Goal: Task Accomplishment & Management: Manage account settings

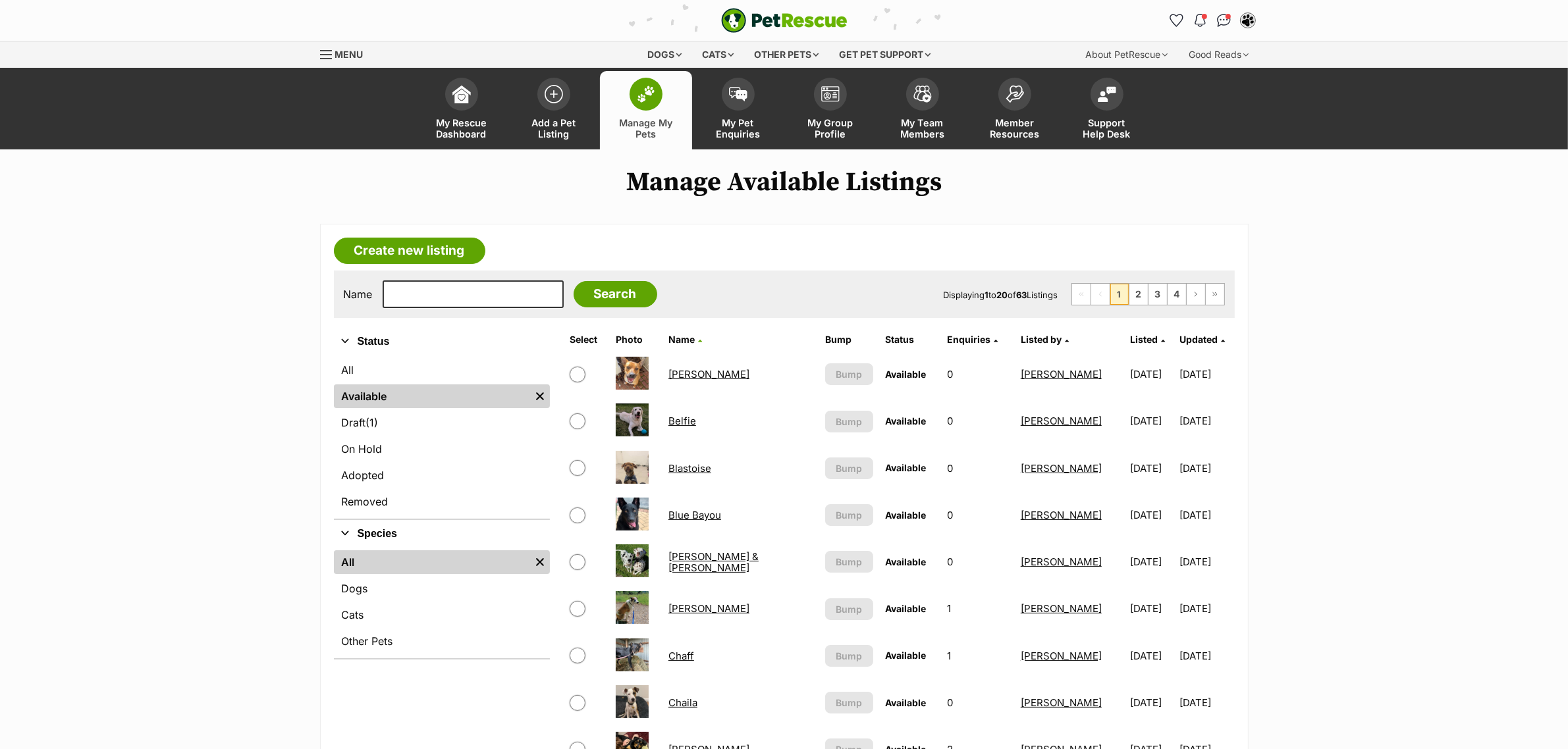
click at [1123, 336] on th "Listed" at bounding box center [1151, 339] width 53 height 21
click at [1123, 336] on span "Listed" at bounding box center [1144, 339] width 27 height 11
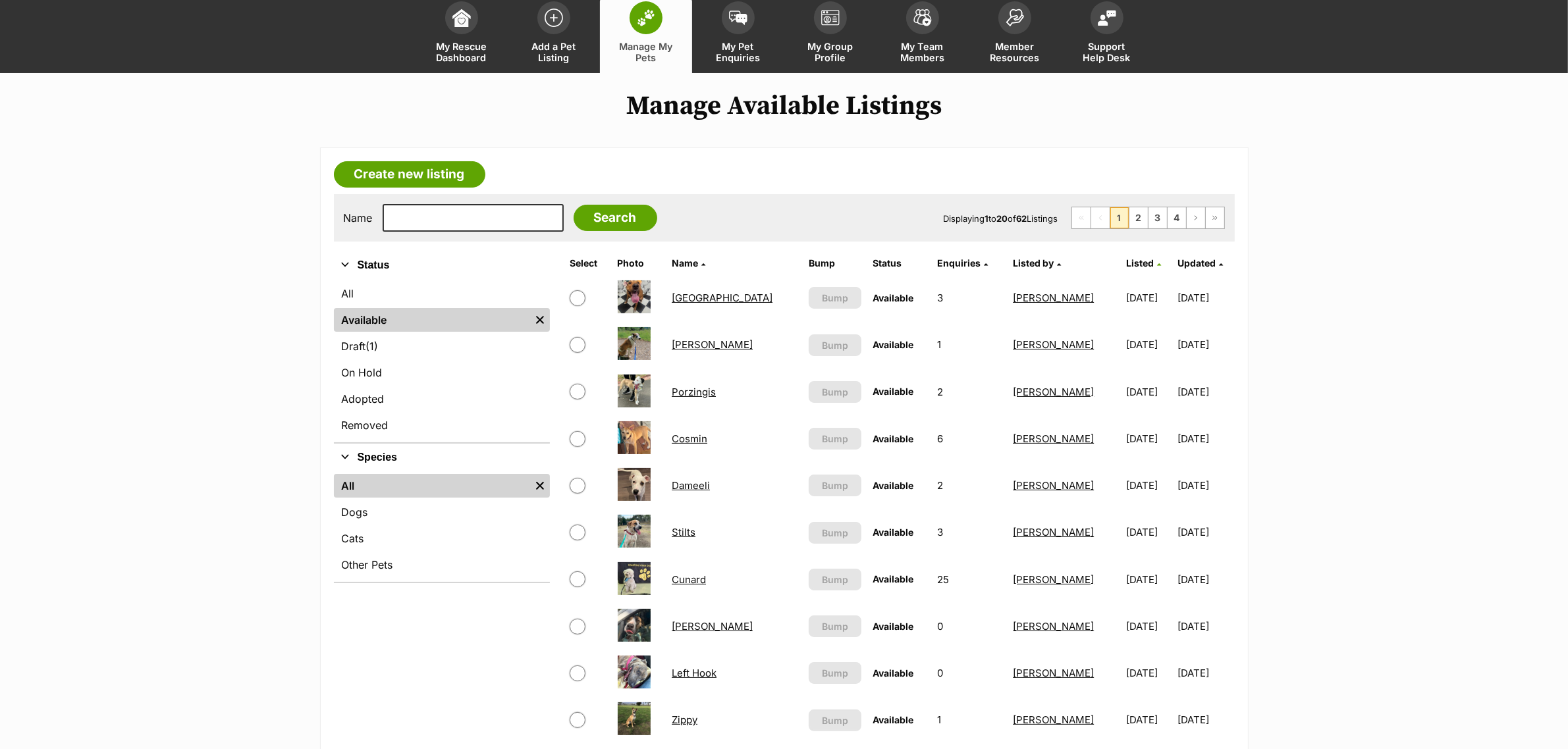
scroll to position [411, 0]
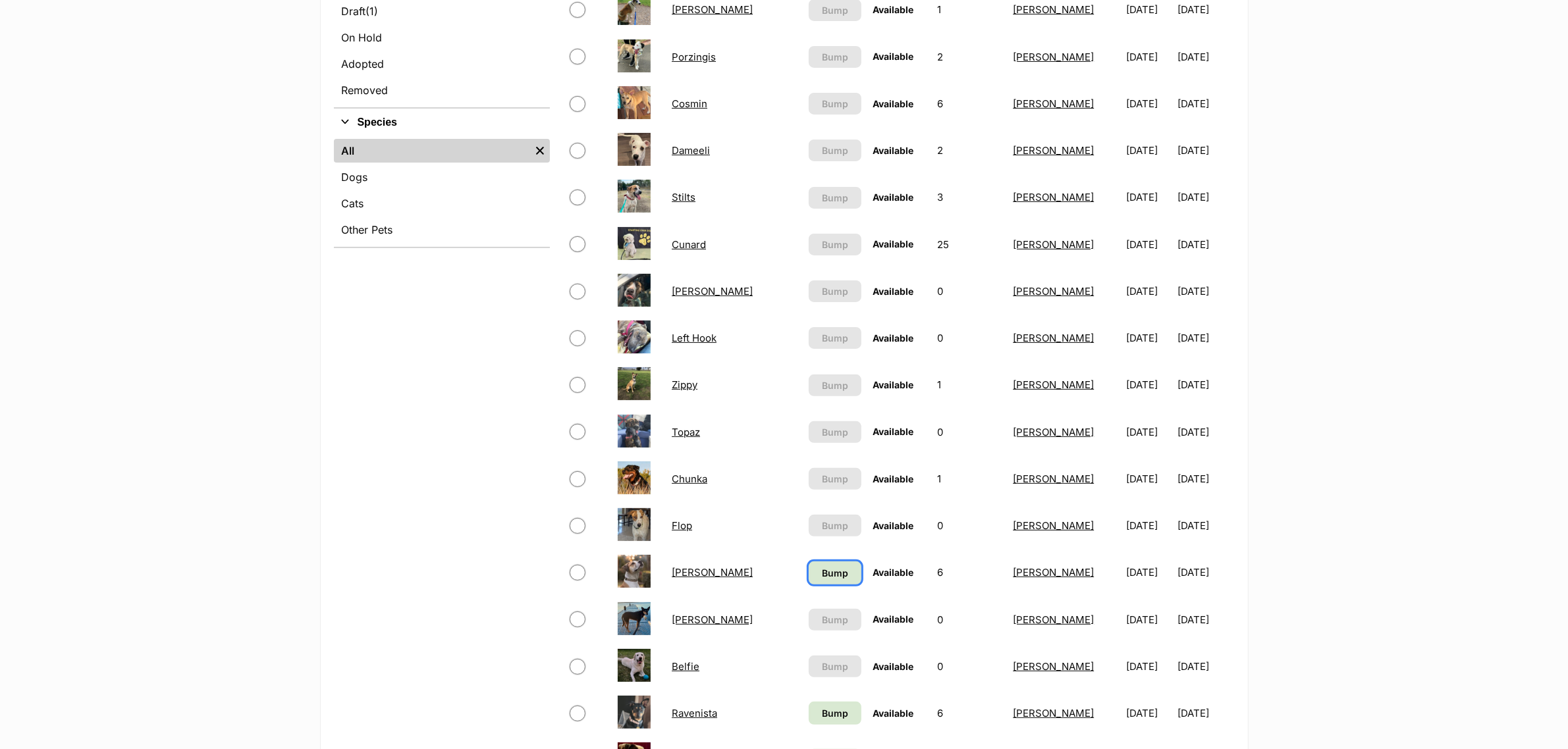
click at [808, 561] on link "Bump" at bounding box center [834, 573] width 52 height 23
click at [808, 702] on link "Bump" at bounding box center [834, 713] width 52 height 23
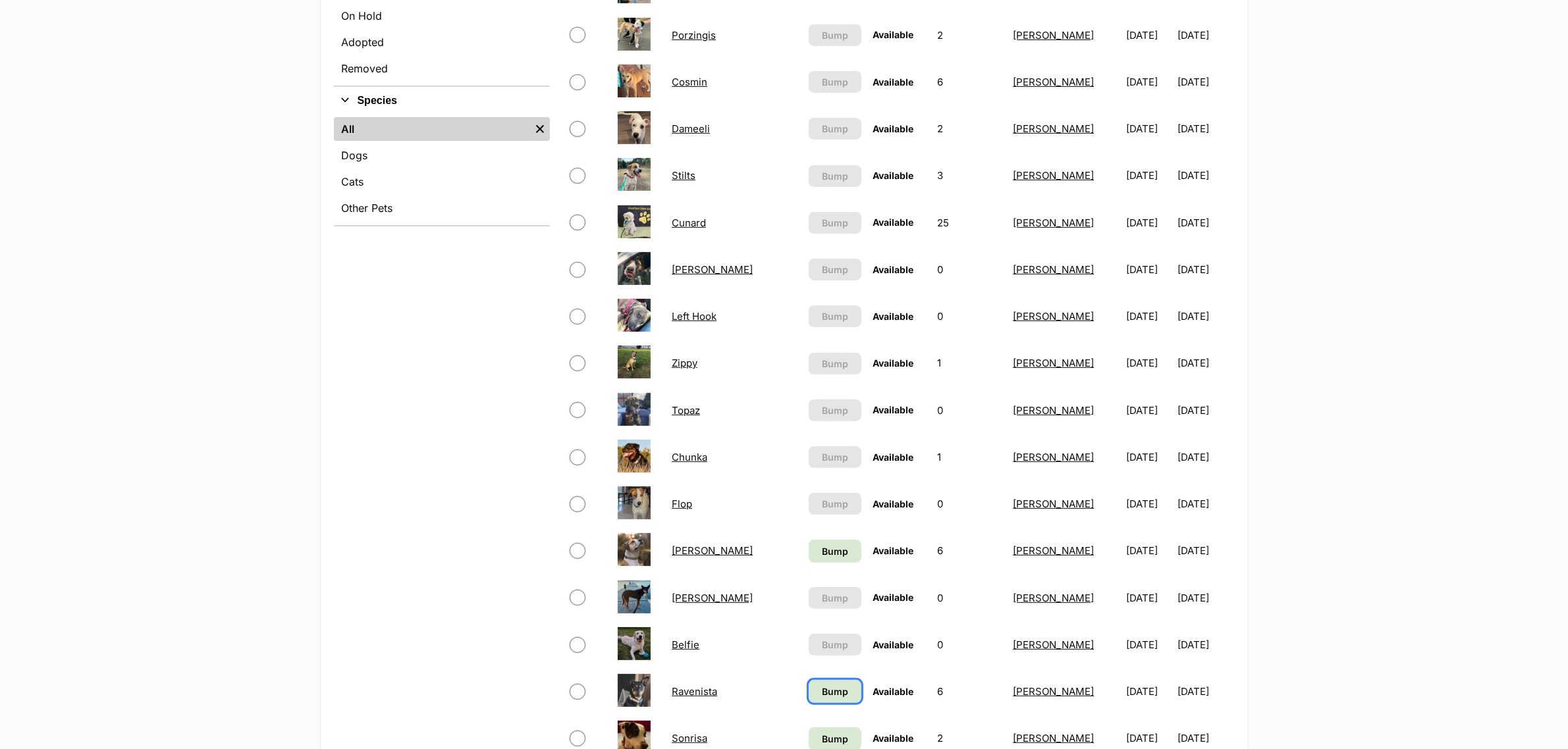
scroll to position [658, 0]
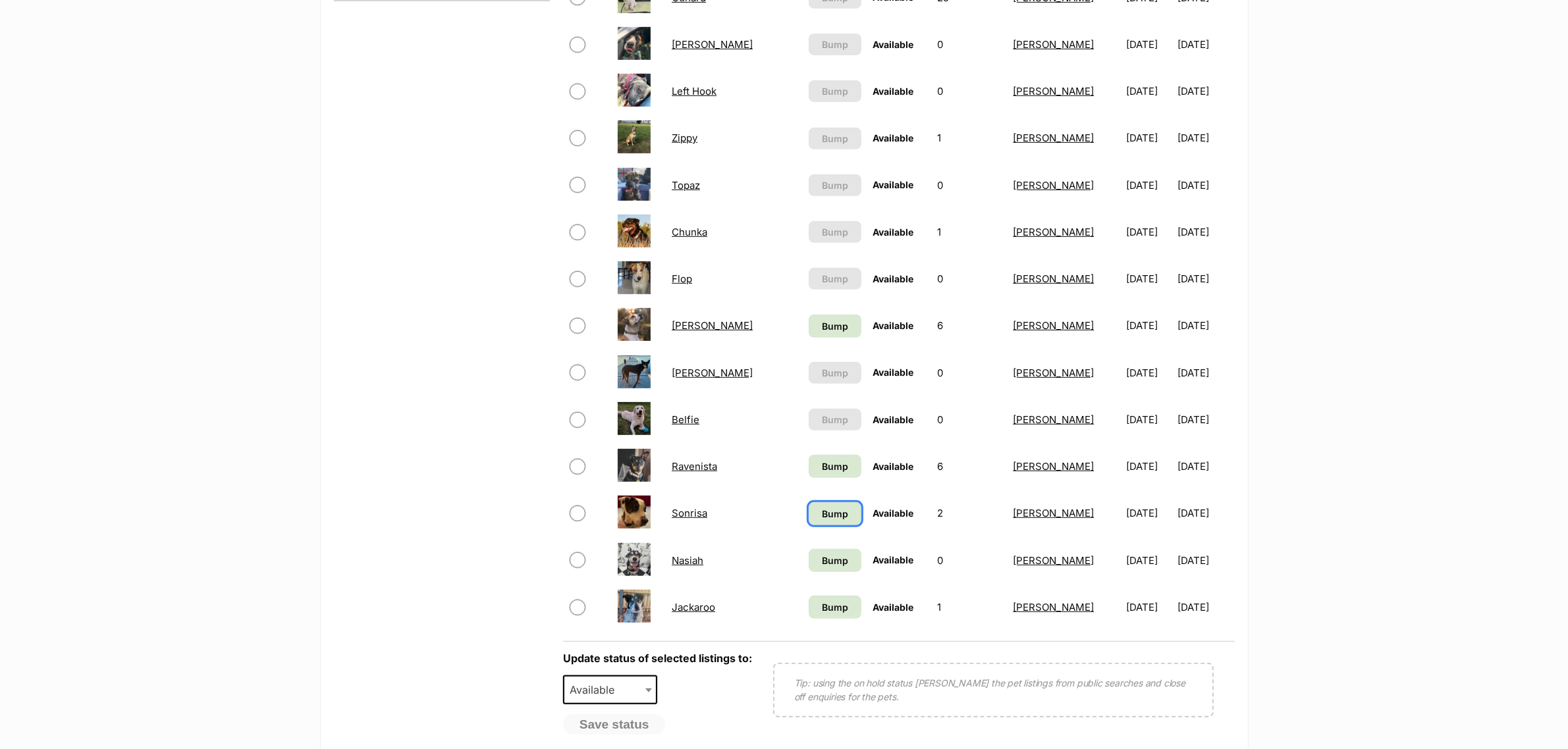
click at [821, 507] on span "Bump" at bounding box center [834, 513] width 26 height 14
click at [804, 538] on td "Bump" at bounding box center [835, 561] width 63 height 46
click at [821, 557] on span "Bump" at bounding box center [834, 560] width 26 height 14
click at [808, 596] on link "Bump" at bounding box center [834, 607] width 52 height 23
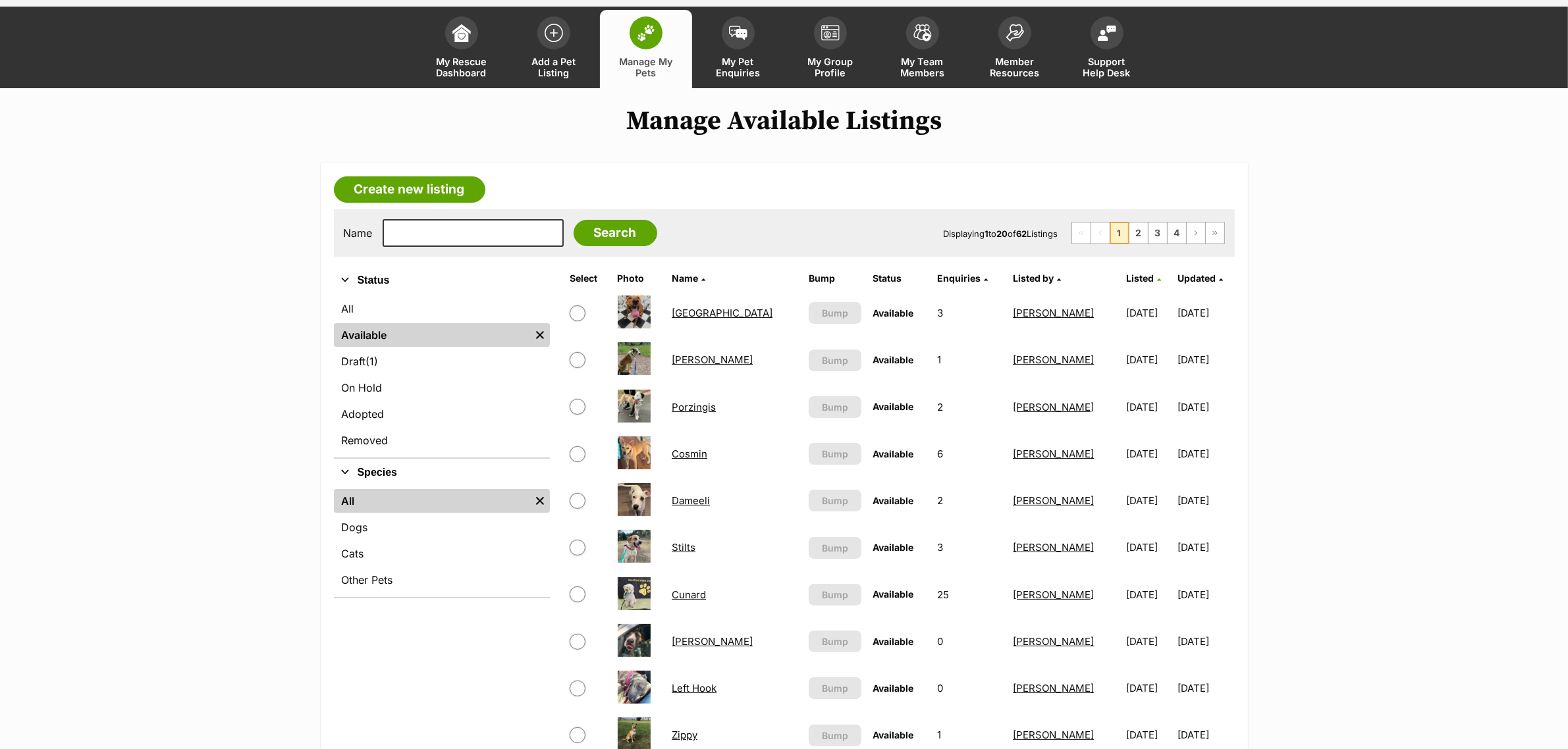
scroll to position [0, 0]
